Goal: Transaction & Acquisition: Purchase product/service

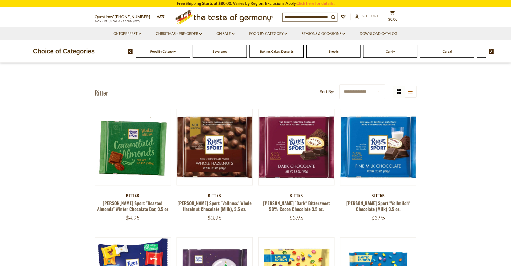
click at [332, 50] on span "Breads" at bounding box center [333, 51] width 10 height 4
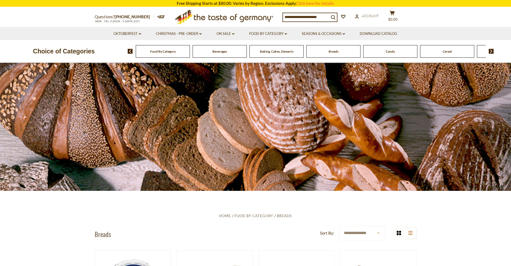
scroll to position [134, 0]
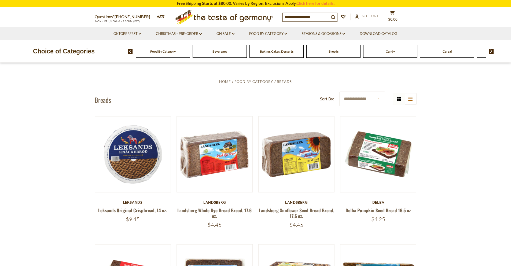
click at [190, 54] on div "Candy" at bounding box center [163, 51] width 54 height 13
click at [190, 53] on div "Candy" at bounding box center [163, 51] width 54 height 13
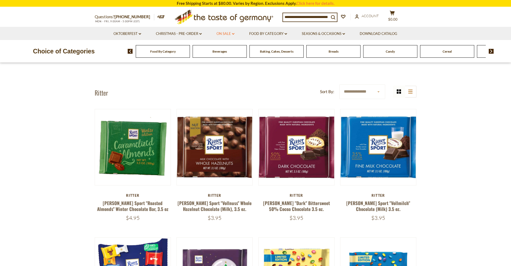
click at [233, 33] on icon "dropdown_arrow" at bounding box center [233, 34] width 2 height 2
click at [228, 49] on link "All On Sale" at bounding box center [222, 47] width 19 height 5
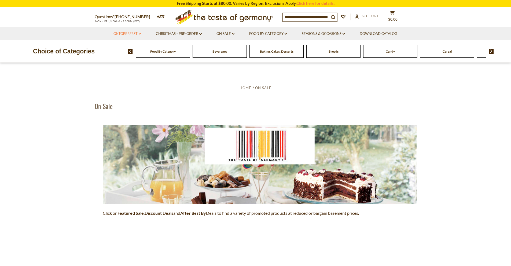
click at [140, 33] on icon "dropdown_arrow" at bounding box center [140, 34] width 2 height 2
click at [134, 49] on link "All Oktoberfest" at bounding box center [124, 47] width 28 height 5
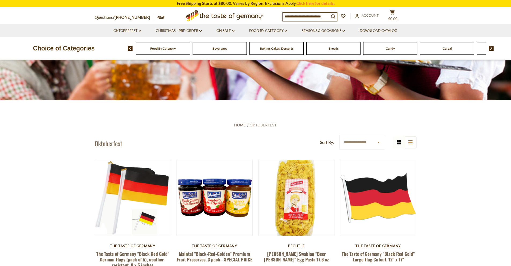
scroll to position [80, 0]
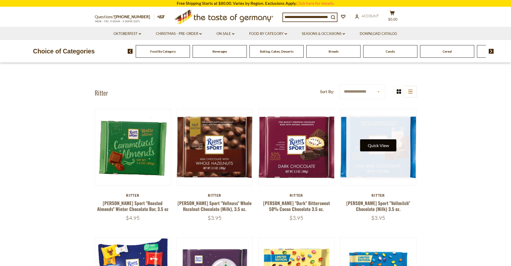
click at [381, 145] on button "Quick View" at bounding box center [378, 145] width 36 height 12
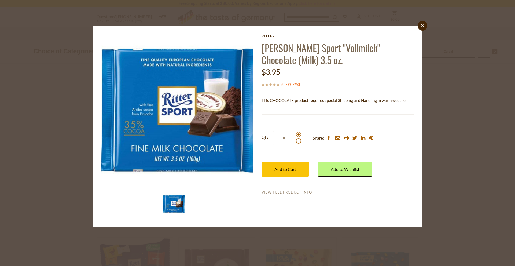
click at [281, 192] on link "View Full Product Info" at bounding box center [286, 192] width 50 height 5
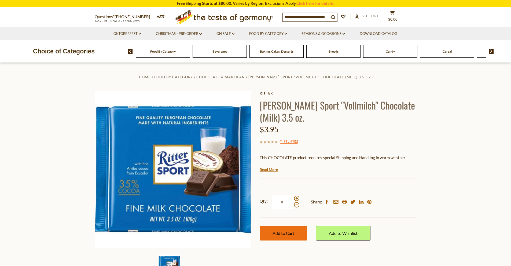
click at [287, 233] on span "Add to Cart" at bounding box center [283, 232] width 22 height 5
click at [390, 15] on icon at bounding box center [391, 13] width 5 height 5
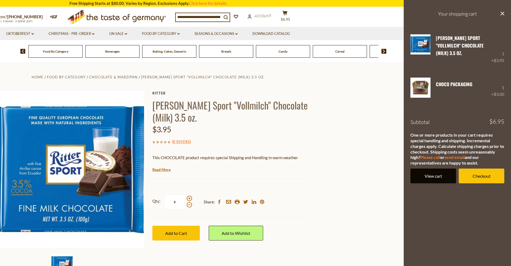
click at [439, 168] on link "View cart" at bounding box center [433, 175] width 46 height 15
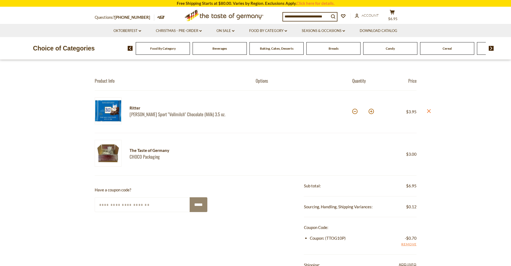
scroll to position [53, 0]
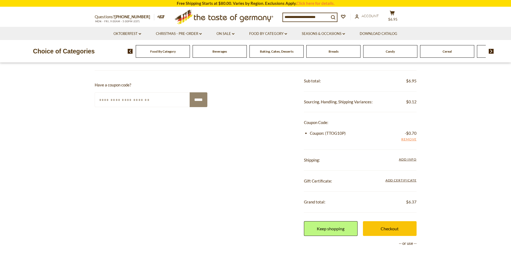
scroll to position [183, 0]
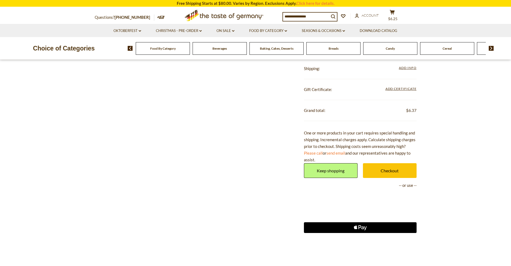
scroll to position [209, 0]
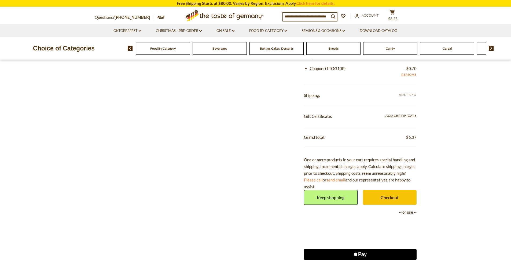
click at [404, 93] on span "Add Info" at bounding box center [407, 94] width 17 height 4
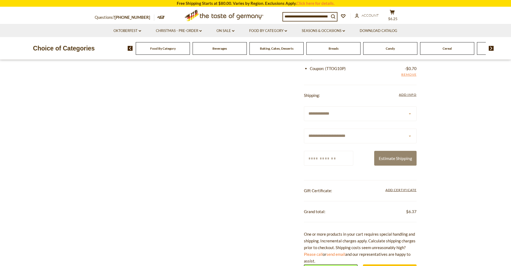
click at [409, 136] on select "**********" at bounding box center [360, 135] width 113 height 15
select select "*"
click at [304, 128] on select "**********" at bounding box center [360, 135] width 113 height 15
click at [312, 153] on input "Zip/Postcode" at bounding box center [328, 158] width 49 height 15
type input "*****"
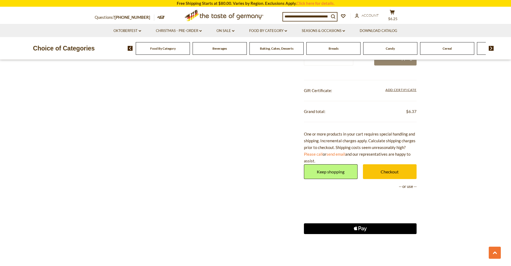
scroll to position [317, 0]
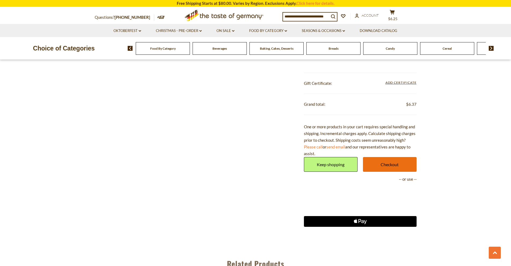
click at [392, 165] on link "Checkout" at bounding box center [390, 164] width 54 height 15
